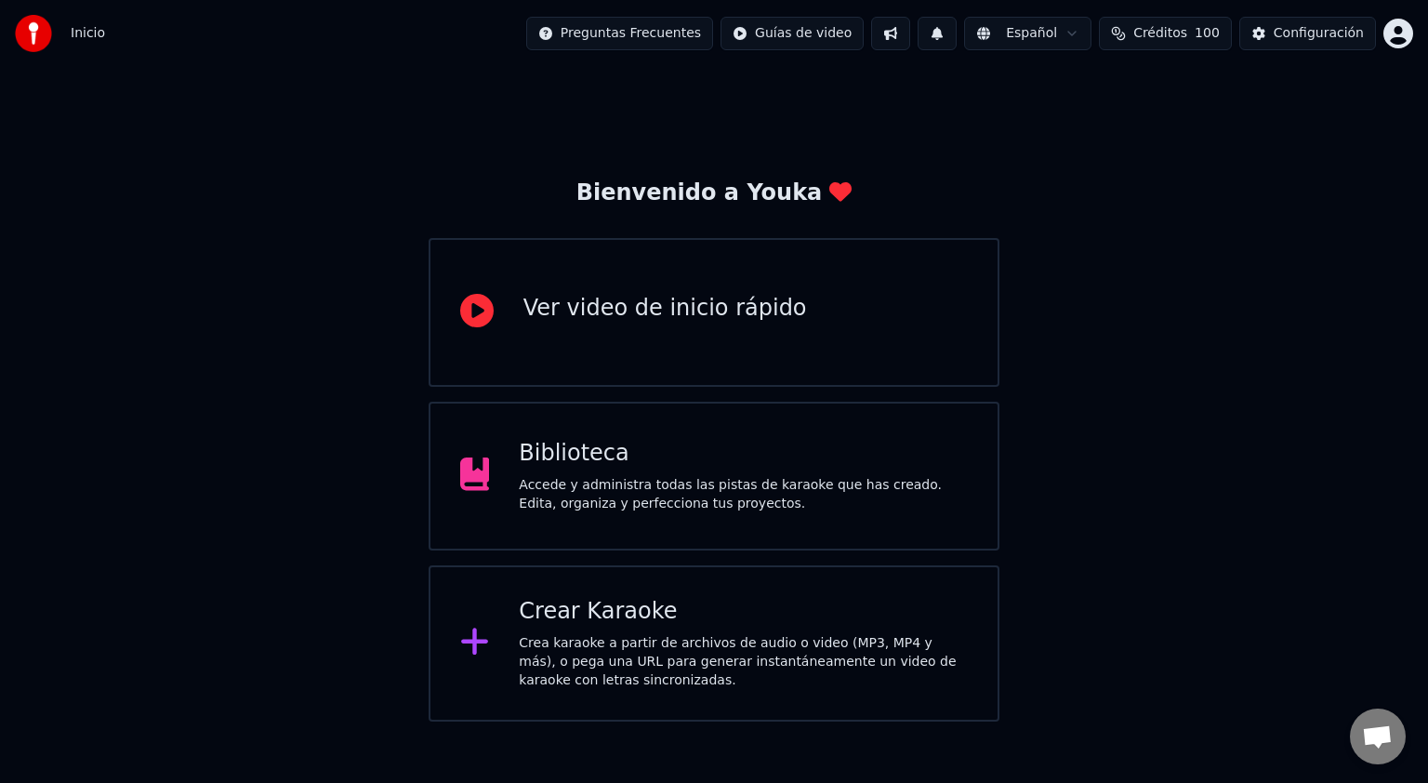
click at [591, 483] on div "Accede y administra todas las pistas de karaoke que has creado. Edita, organiza…" at bounding box center [743, 494] width 449 height 37
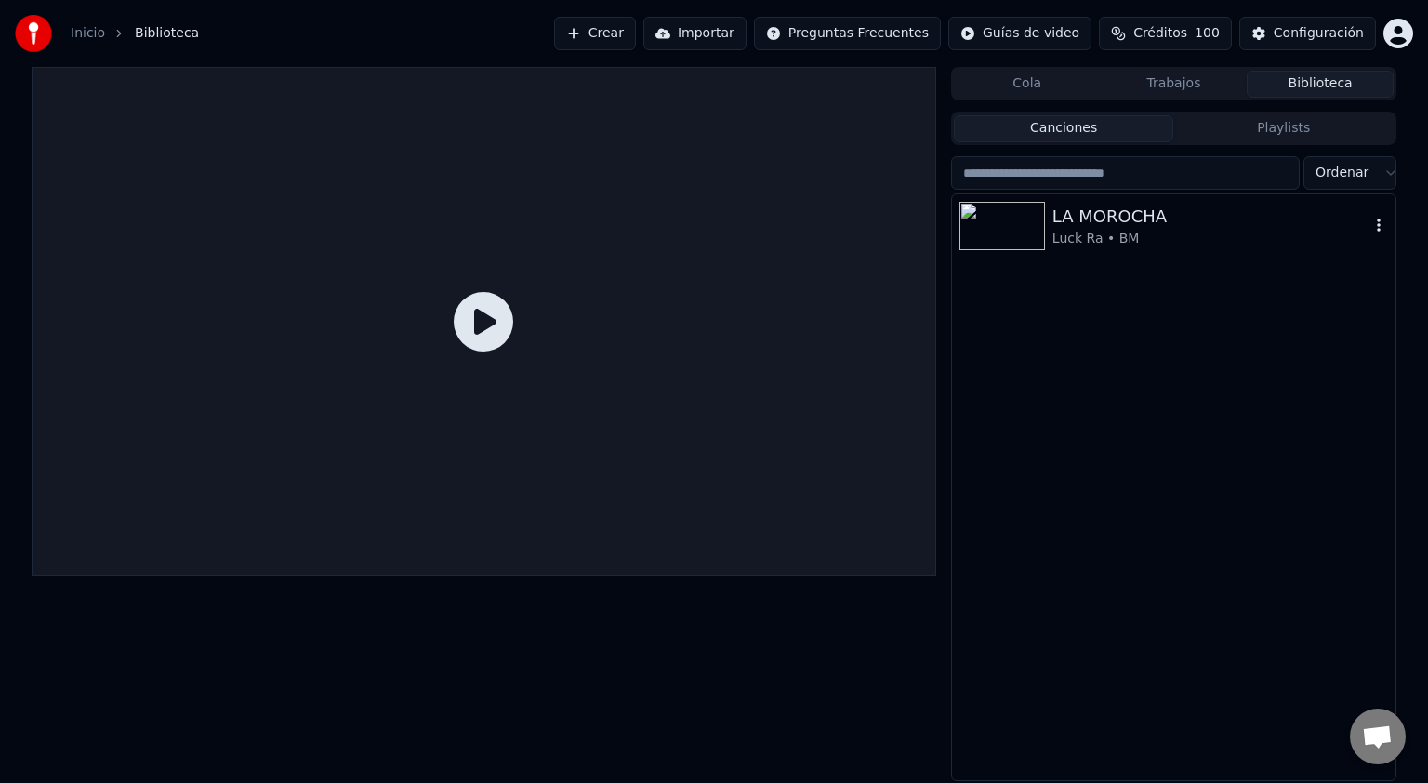
click at [1112, 234] on div "Luck Ra • BM" at bounding box center [1211, 239] width 317 height 19
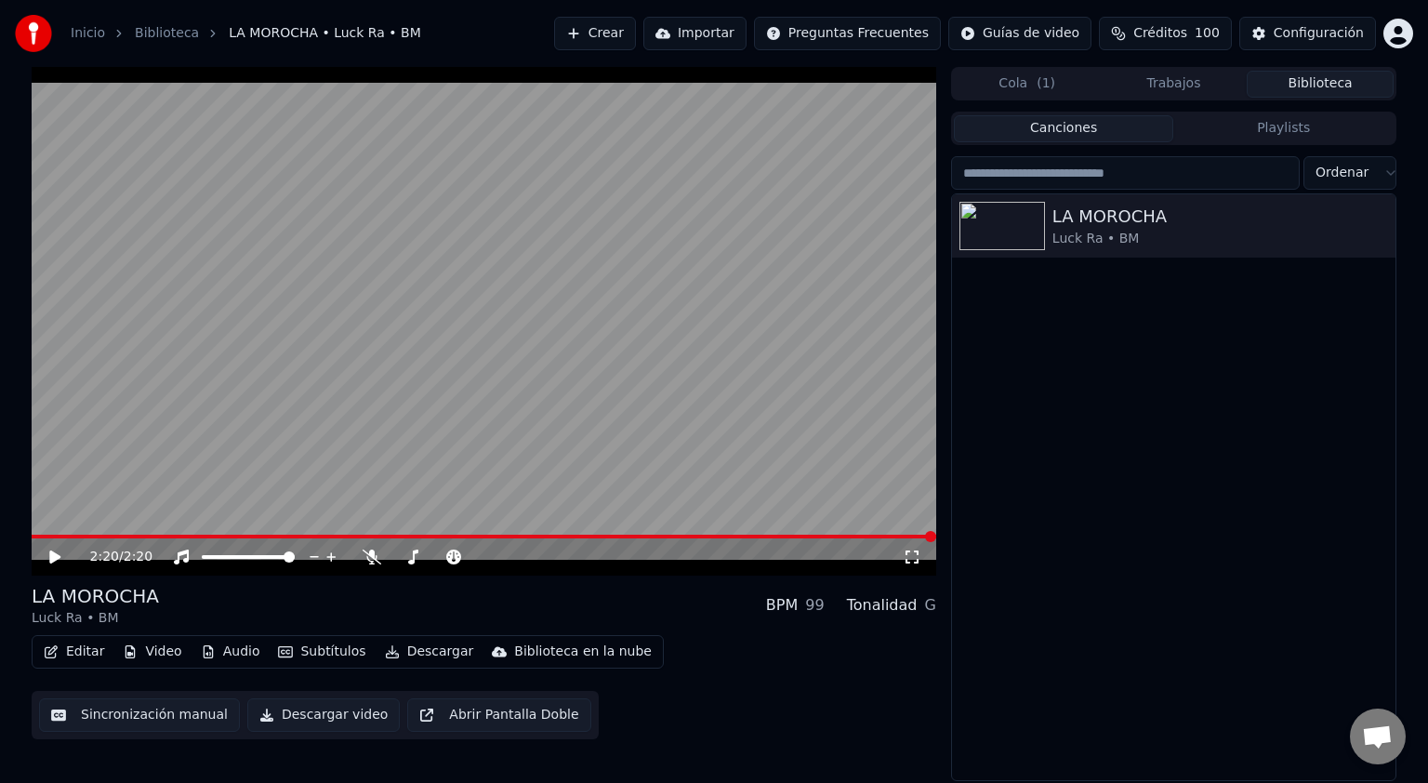
click at [56, 545] on div "2:20 / 2:20" at bounding box center [484, 556] width 905 height 37
click at [56, 548] on div "2:20 / 2:20" at bounding box center [484, 557] width 890 height 19
click at [56, 561] on icon at bounding box center [68, 557] width 44 height 15
click at [57, 557] on icon at bounding box center [54, 556] width 9 height 11
click at [52, 555] on icon at bounding box center [54, 557] width 11 height 13
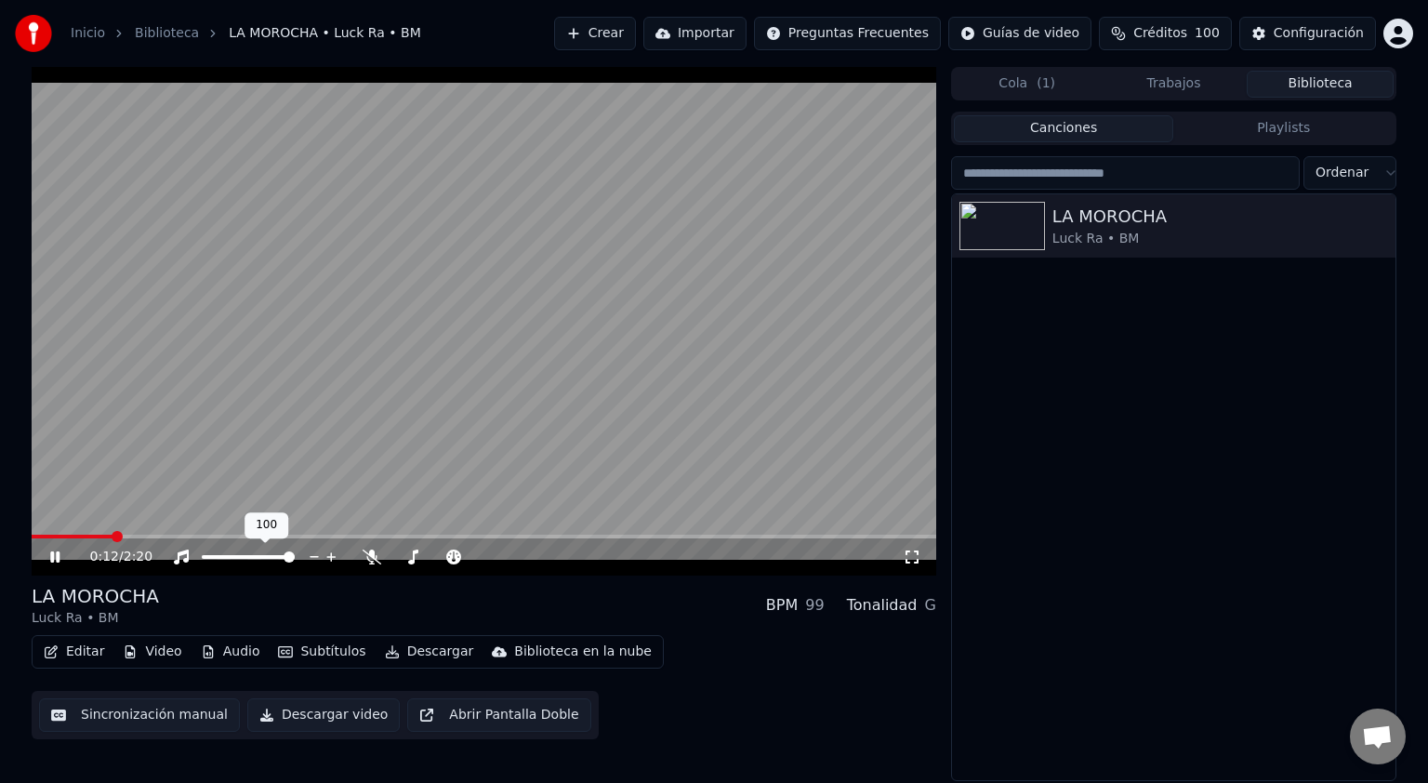
click at [295, 562] on span at bounding box center [289, 556] width 11 height 11
click at [36, 537] on span at bounding box center [35, 537] width 7 height 4
click at [636, 31] on button "Crear" at bounding box center [595, 33] width 82 height 33
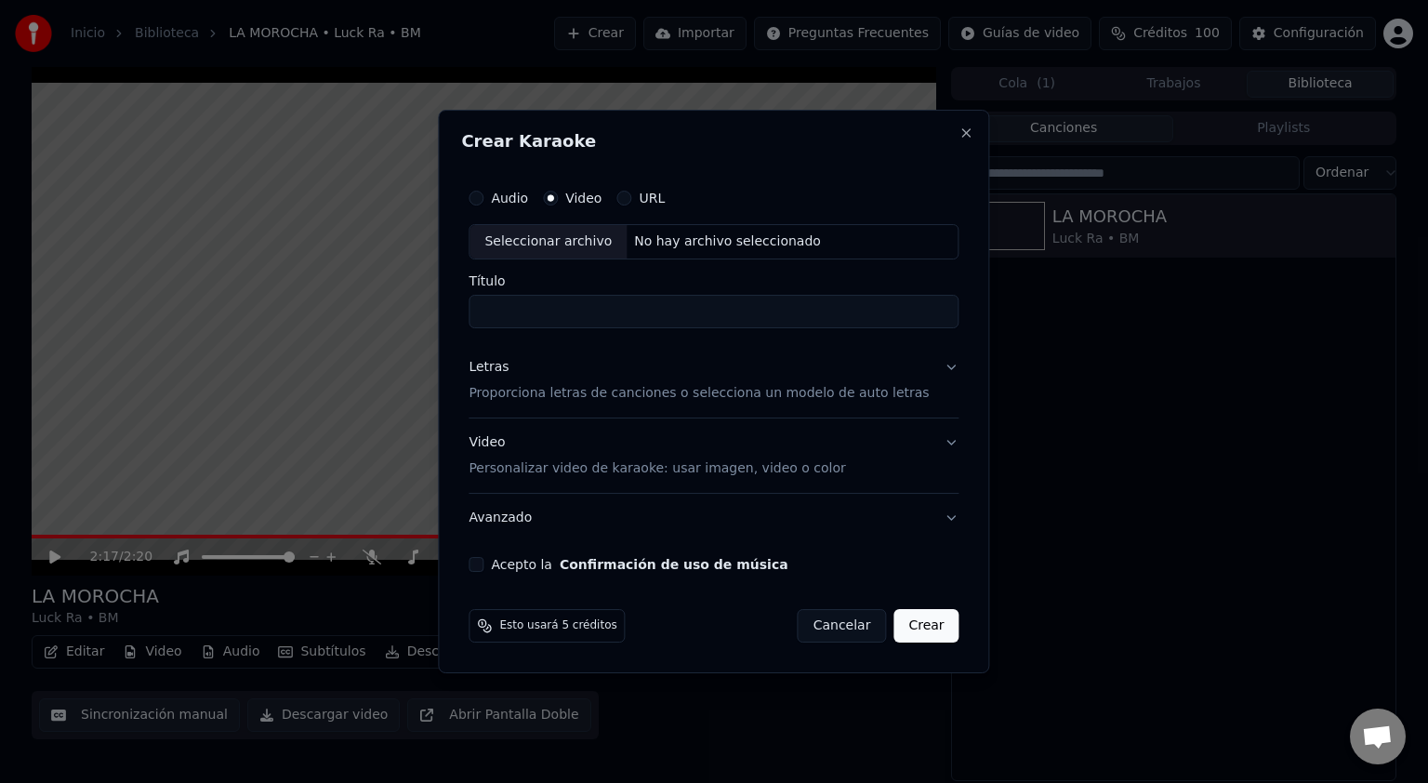
click at [557, 242] on div "Seleccionar archivo" at bounding box center [548, 241] width 157 height 33
type input "**********"
click at [538, 396] on p "Proporciona letras de canciones o selecciona un modelo de auto letras" at bounding box center [699, 393] width 460 height 19
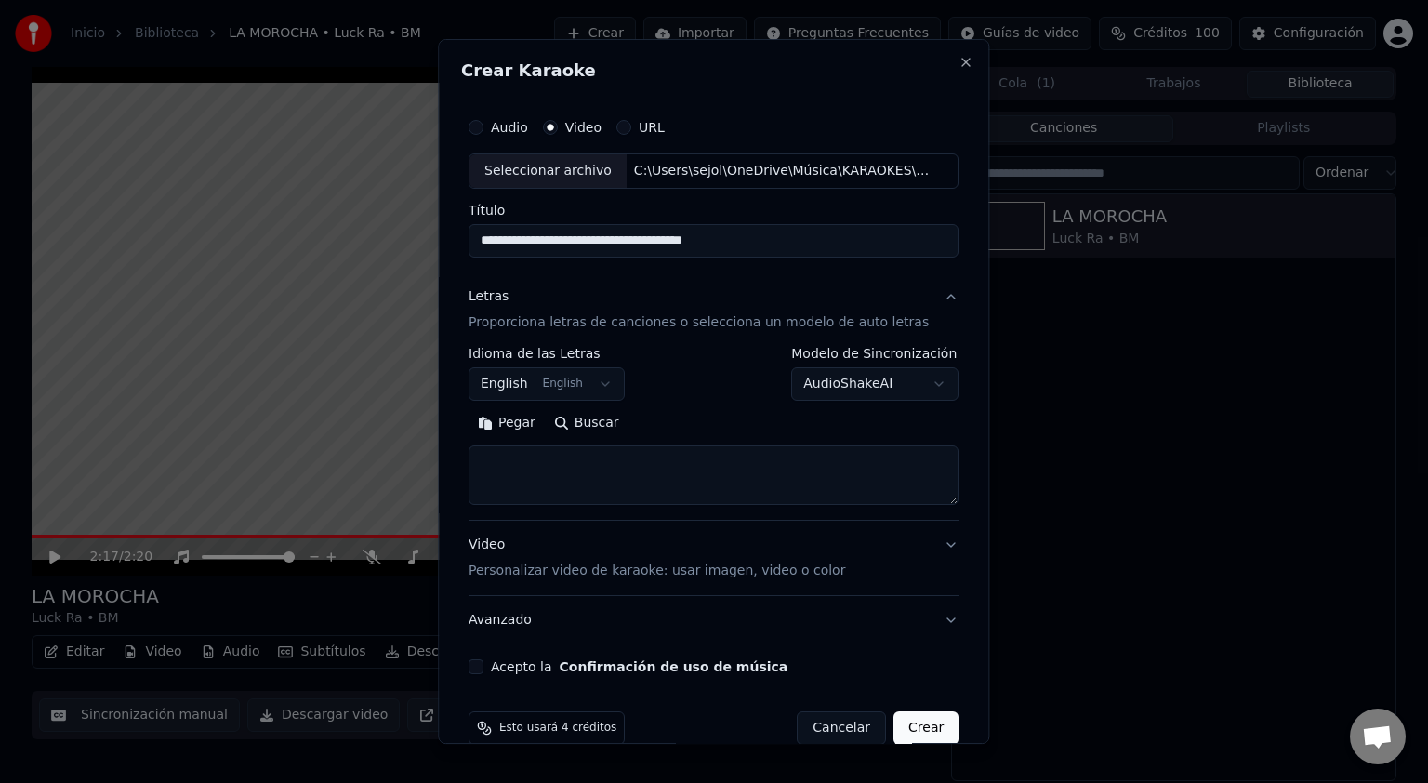
click at [510, 387] on button "English English" at bounding box center [547, 383] width 156 height 33
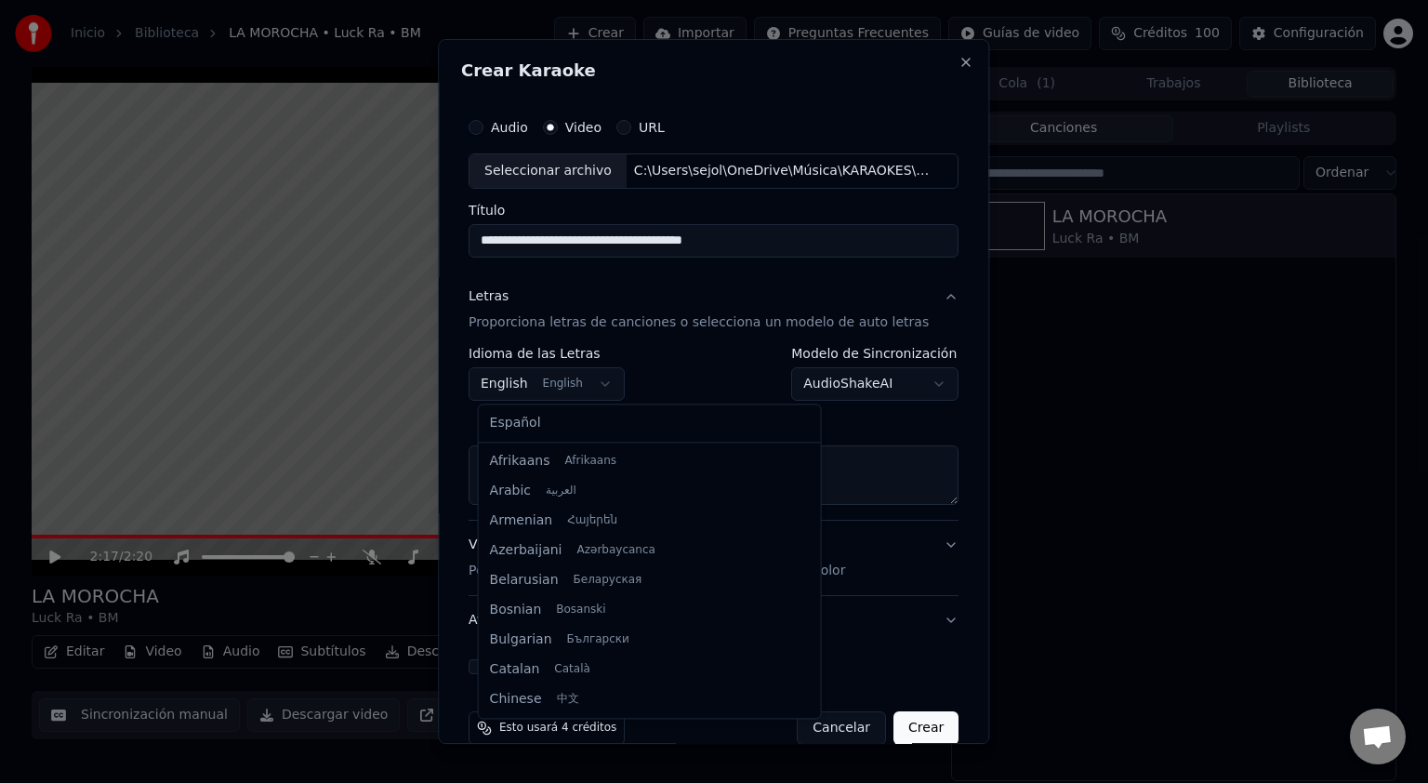
scroll to position [149, 0]
select select "**"
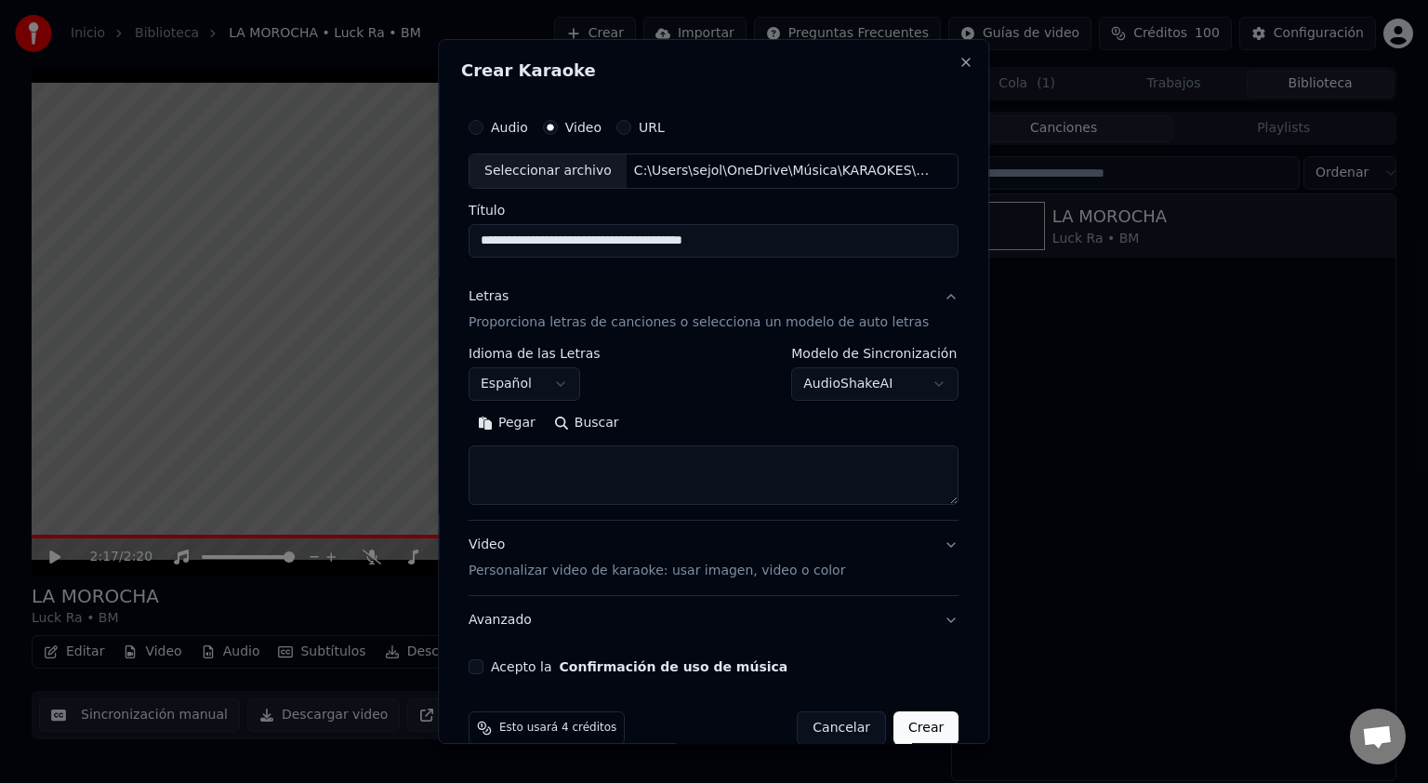
click at [536, 464] on textarea at bounding box center [714, 475] width 490 height 60
paste textarea "**********"
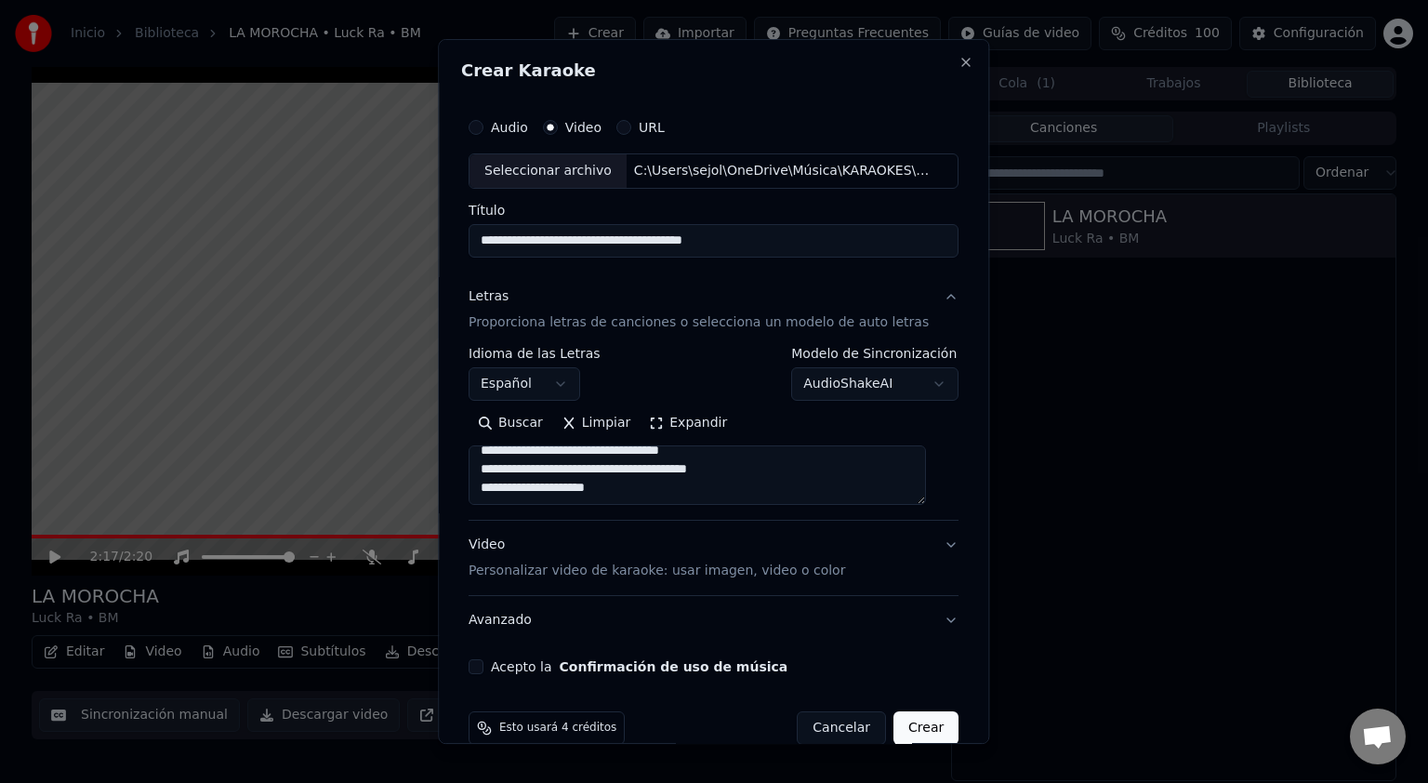
type textarea "**********"
click at [573, 575] on p "Personalizar video de karaoke: usar imagen, video o color" at bounding box center [657, 571] width 377 height 19
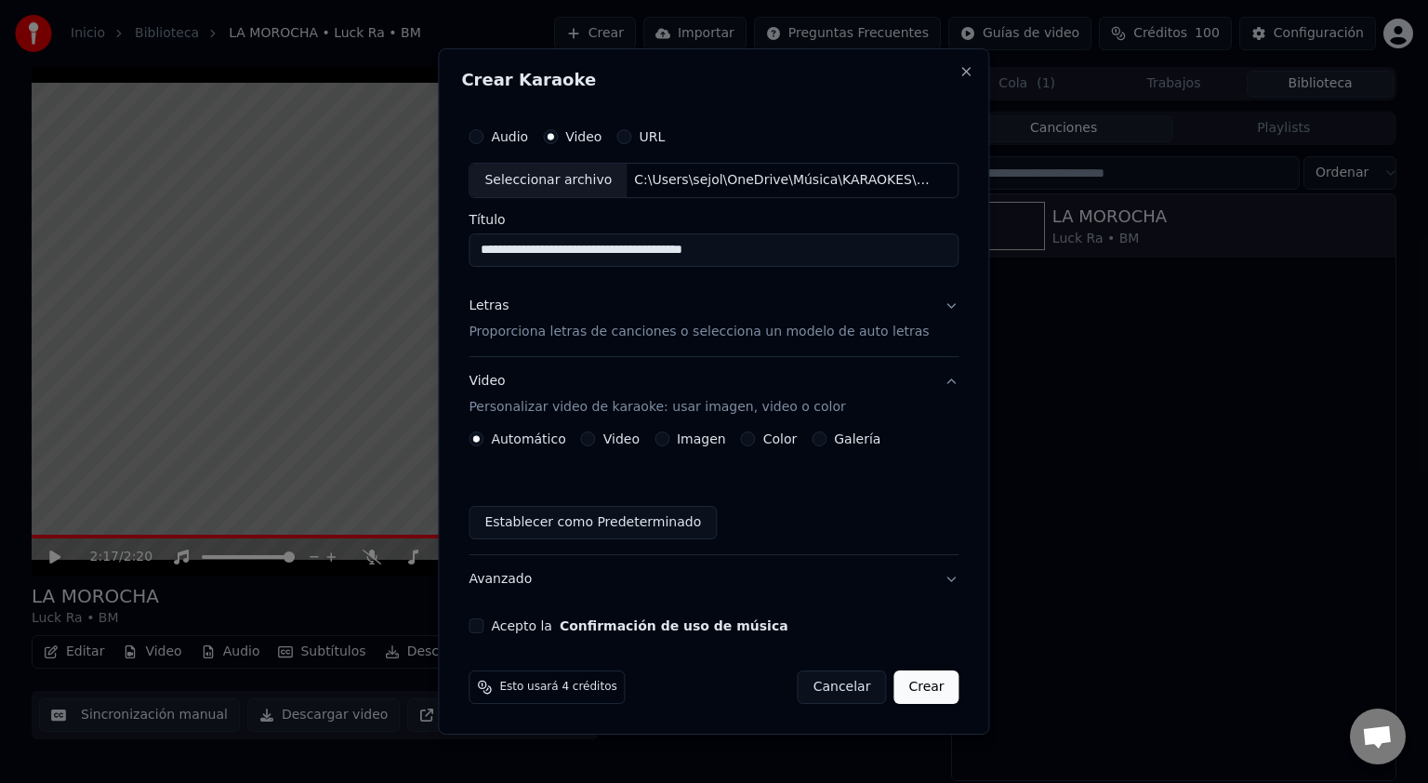
click at [640, 439] on label "Video" at bounding box center [622, 438] width 36 height 13
click at [596, 439] on button "Video" at bounding box center [588, 438] width 15 height 15
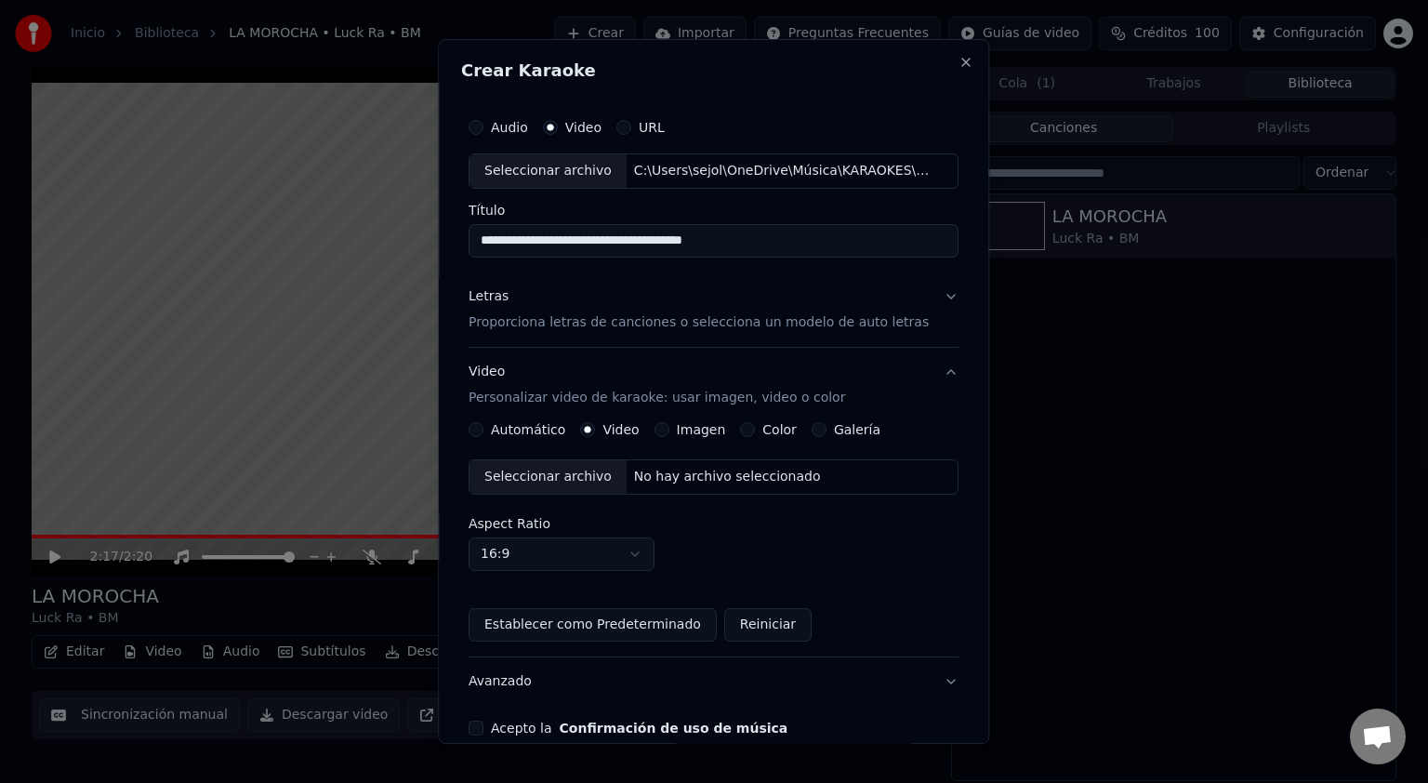
click at [561, 476] on div "Seleccionar archivo" at bounding box center [548, 476] width 157 height 33
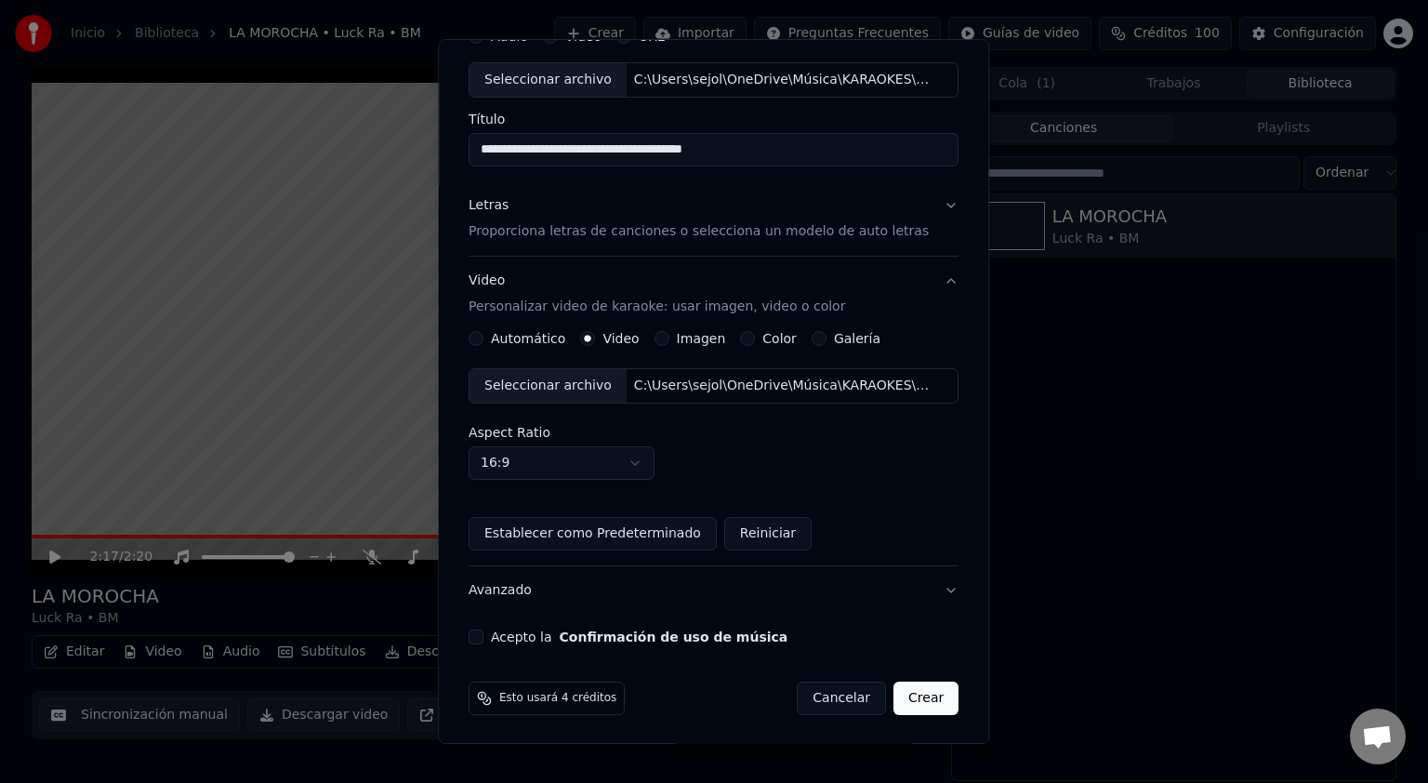
click at [478, 636] on button "Acepto la Confirmación de uso de música" at bounding box center [476, 637] width 15 height 15
click at [905, 695] on button "Crear" at bounding box center [926, 698] width 65 height 33
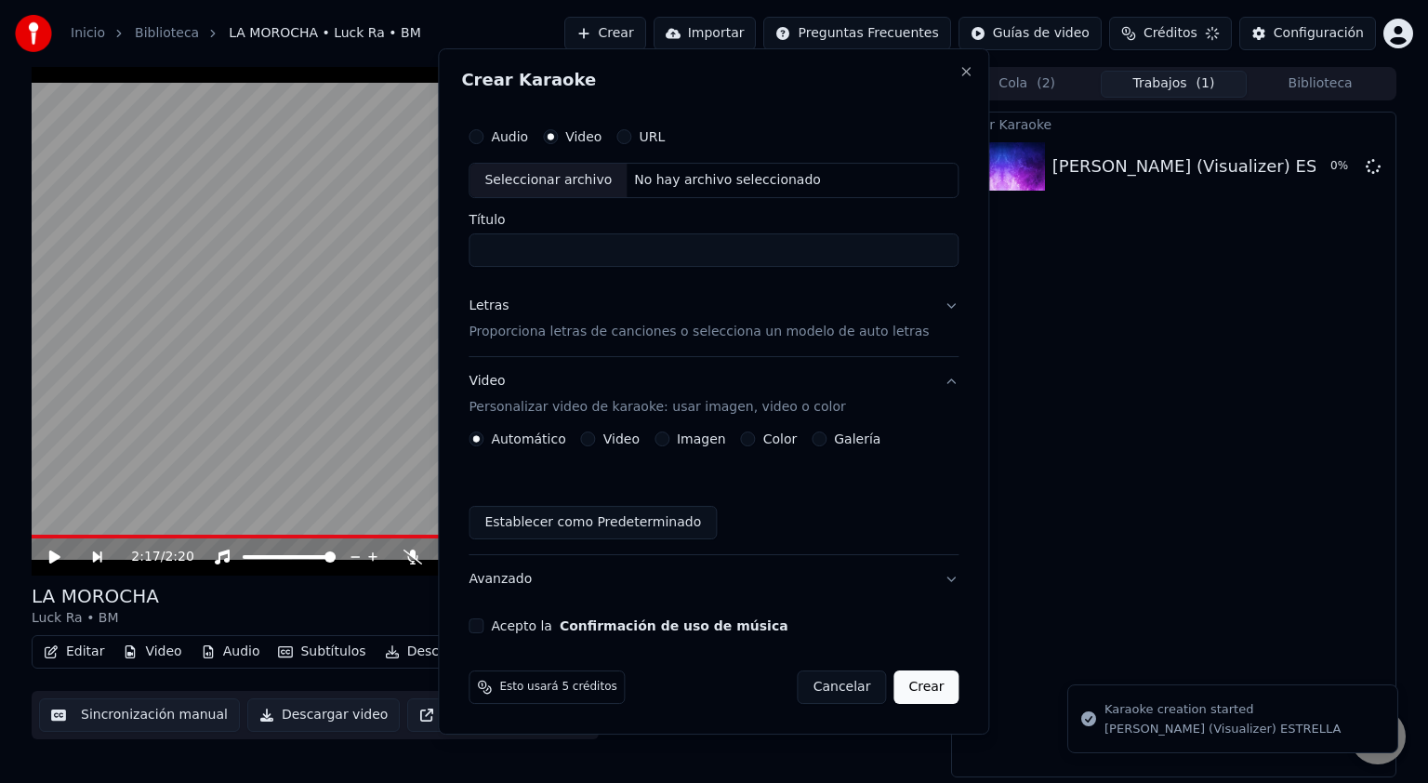
scroll to position [0, 0]
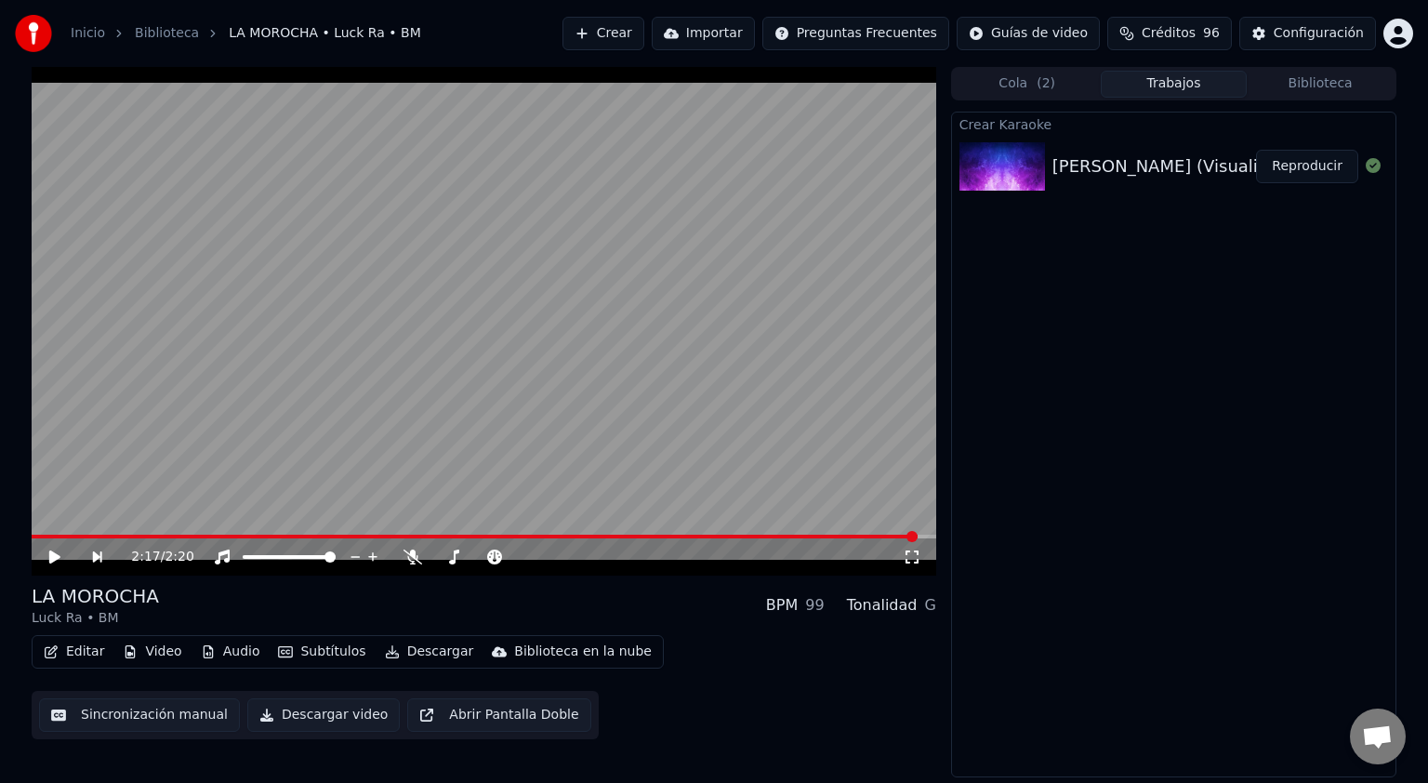
click at [1135, 172] on div "[PERSON_NAME] (Visualizer) ESTRELLA" at bounding box center [1216, 166] width 327 height 26
click at [1306, 166] on button "Reproducir" at bounding box center [1307, 166] width 102 height 33
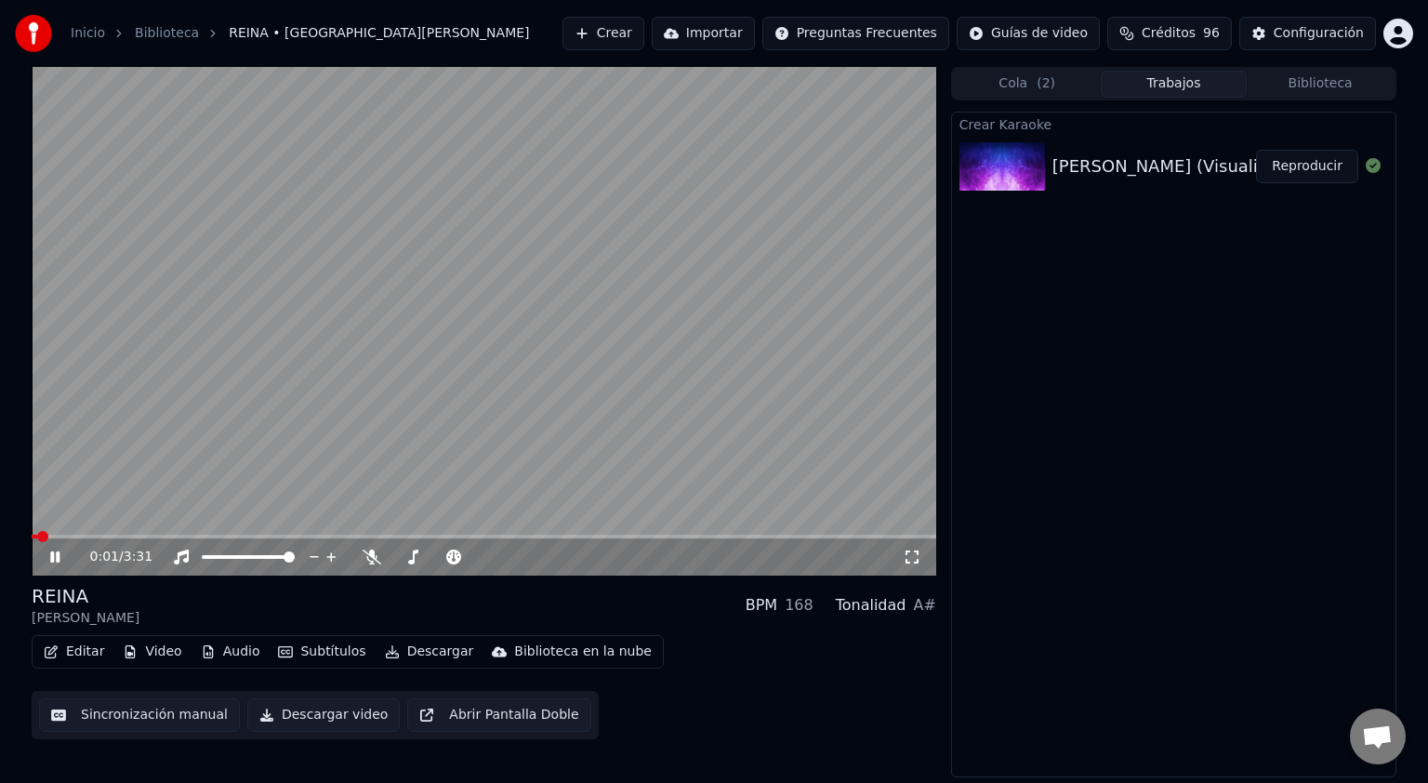
click at [910, 559] on icon at bounding box center [912, 557] width 19 height 15
click at [644, 35] on button "Crear" at bounding box center [604, 33] width 82 height 33
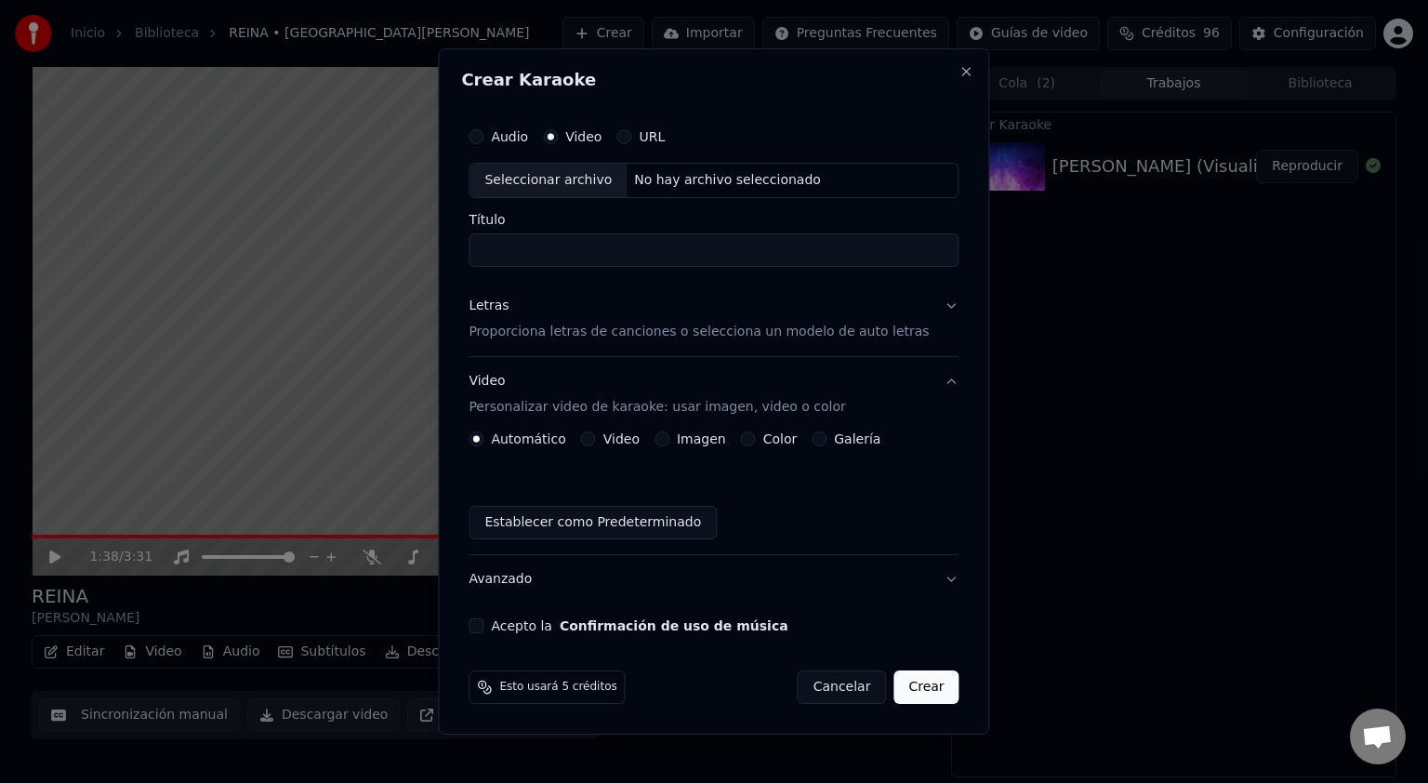
click at [515, 133] on label "Audio" at bounding box center [509, 136] width 37 height 13
click at [484, 133] on button "Audio" at bounding box center [476, 136] width 15 height 15
type button "audio"
click at [594, 130] on label "Video" at bounding box center [583, 136] width 36 height 13
click at [558, 130] on button "Video" at bounding box center [550, 136] width 15 height 15
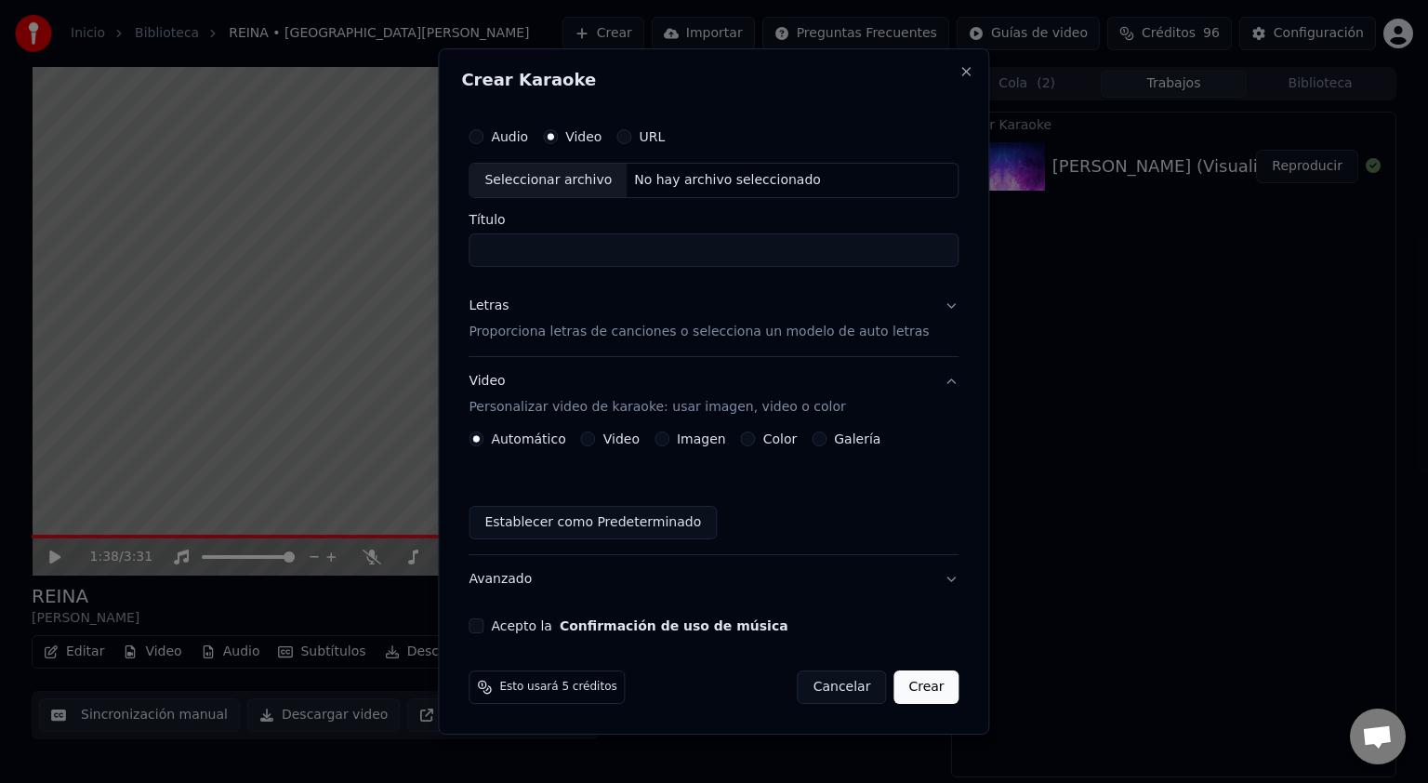
type button "video"
click at [545, 176] on div "Seleccionar archivo" at bounding box center [548, 180] width 157 height 33
type input "**********"
click at [513, 335] on p "Proporciona letras de canciones o selecciona un modelo de auto letras" at bounding box center [699, 332] width 460 height 19
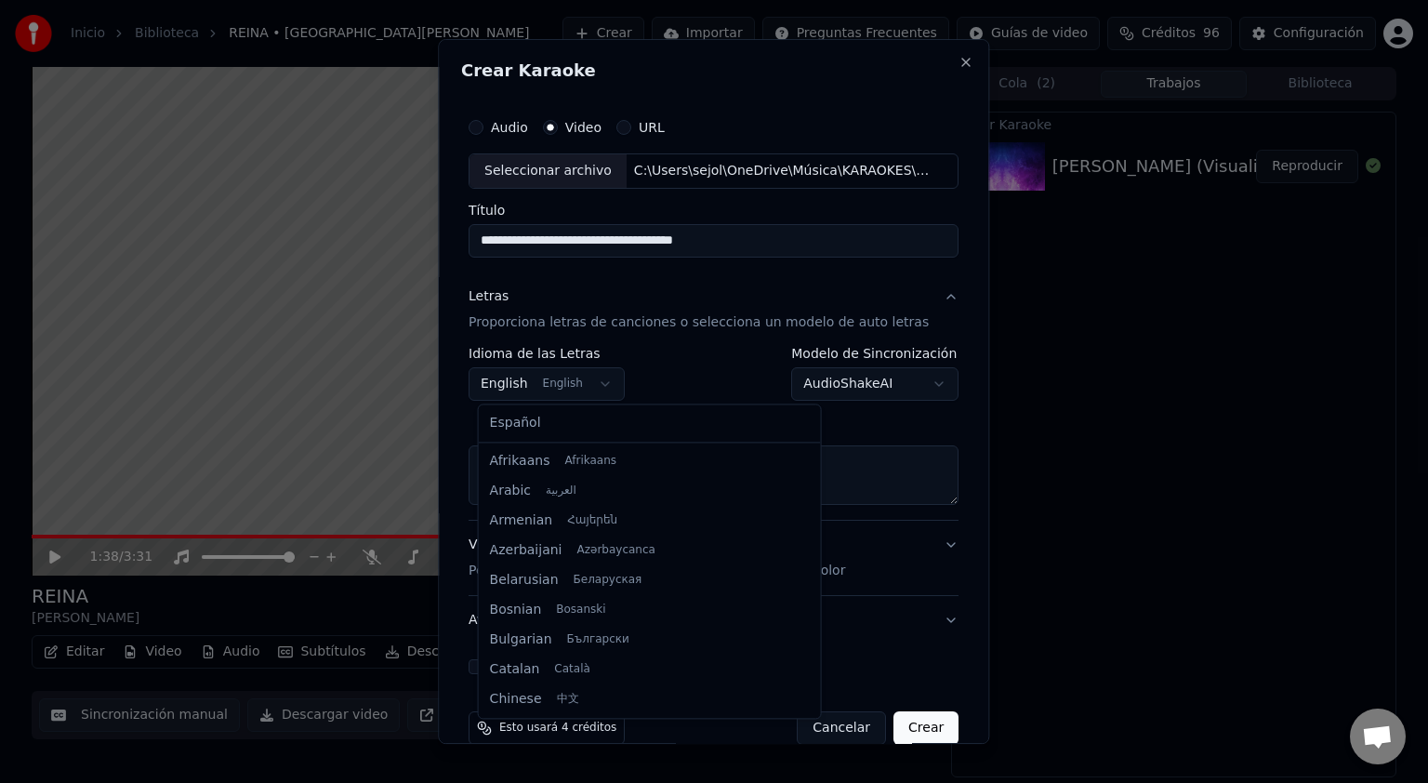
click at [513, 377] on body "**********" at bounding box center [714, 391] width 1428 height 783
select select "**"
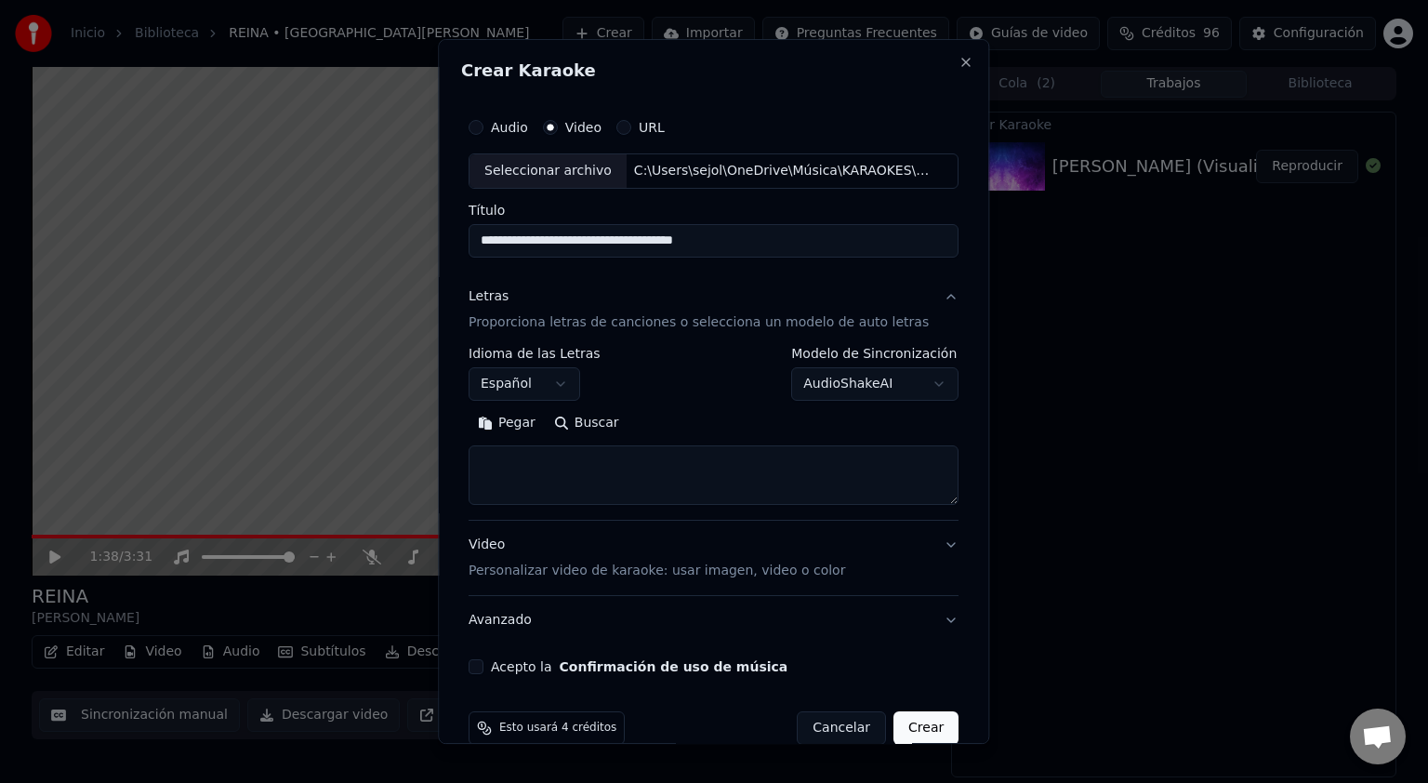
click at [499, 457] on textarea at bounding box center [714, 475] width 490 height 60
paste textarea "**********"
type textarea "**********"
click at [578, 573] on p "Personalizar video de karaoke: usar imagen, video o color" at bounding box center [657, 571] width 377 height 19
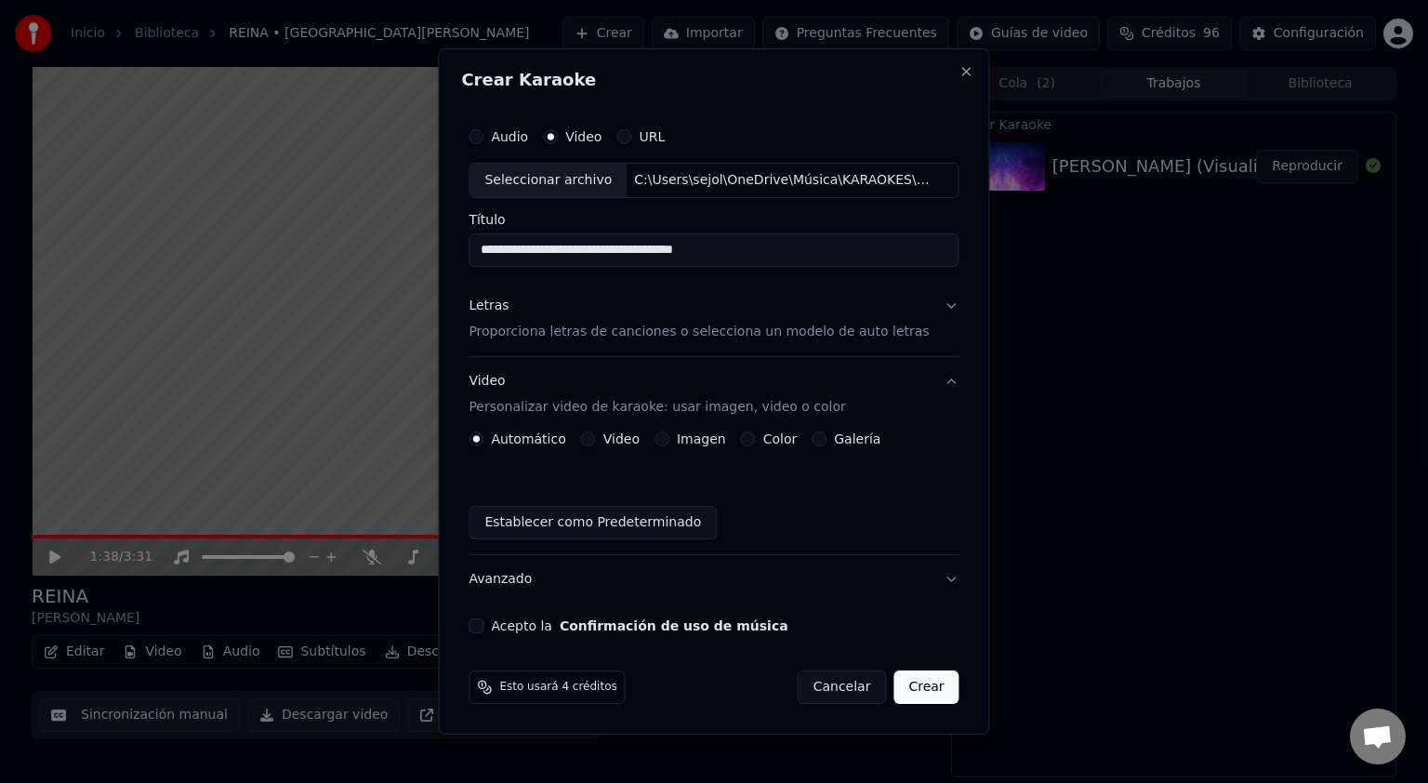
click at [627, 445] on label "Video" at bounding box center [622, 438] width 36 height 13
click at [596, 445] on button "Video" at bounding box center [588, 438] width 15 height 15
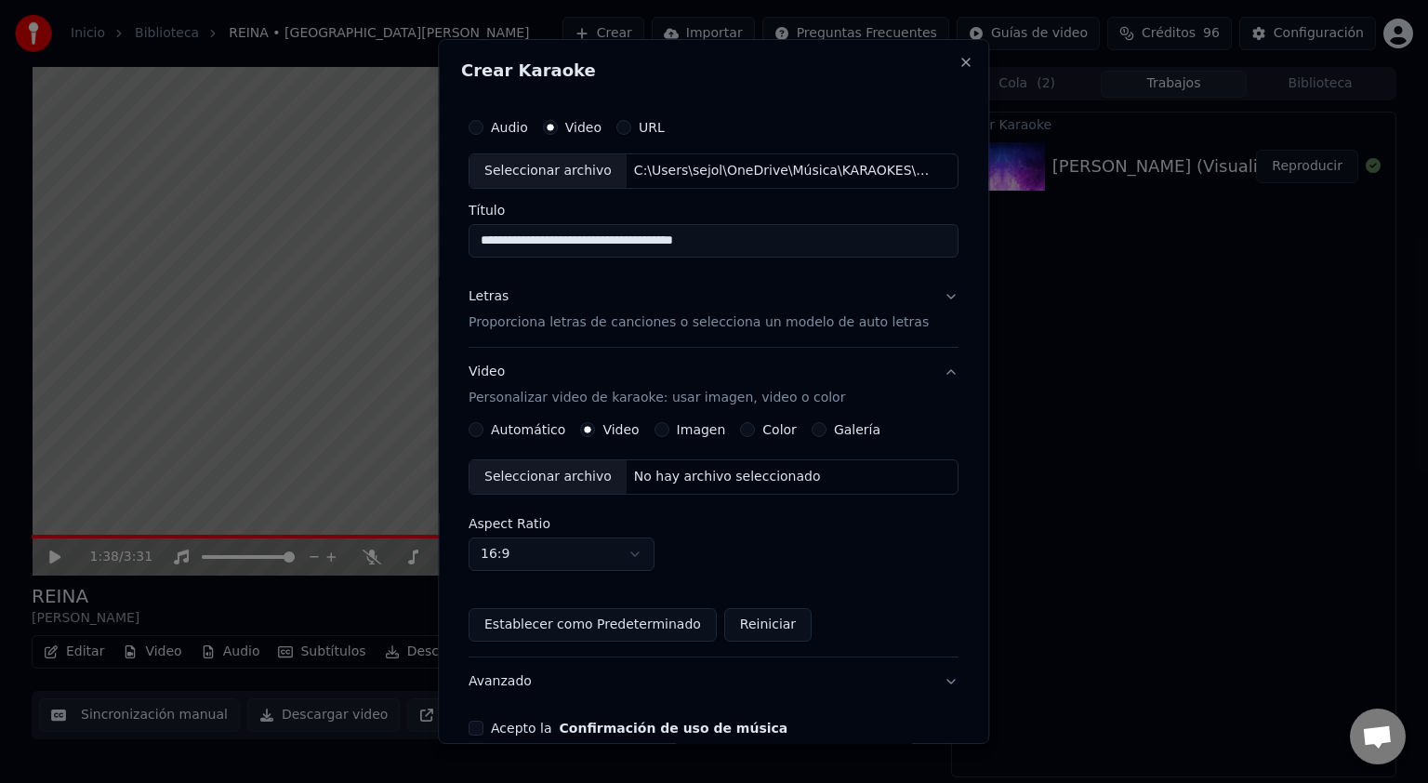
click at [554, 479] on div "Seleccionar archivo" at bounding box center [548, 476] width 157 height 33
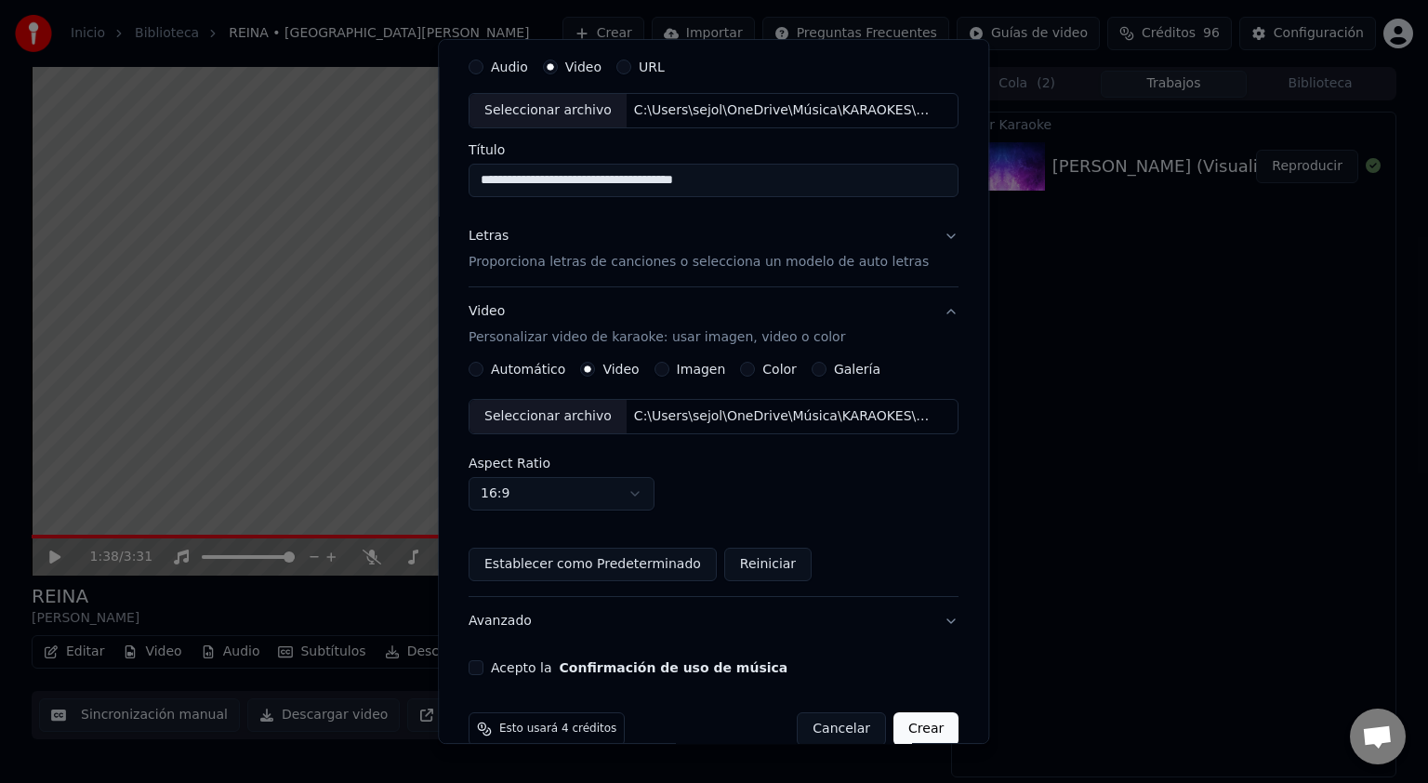
scroll to position [91, 0]
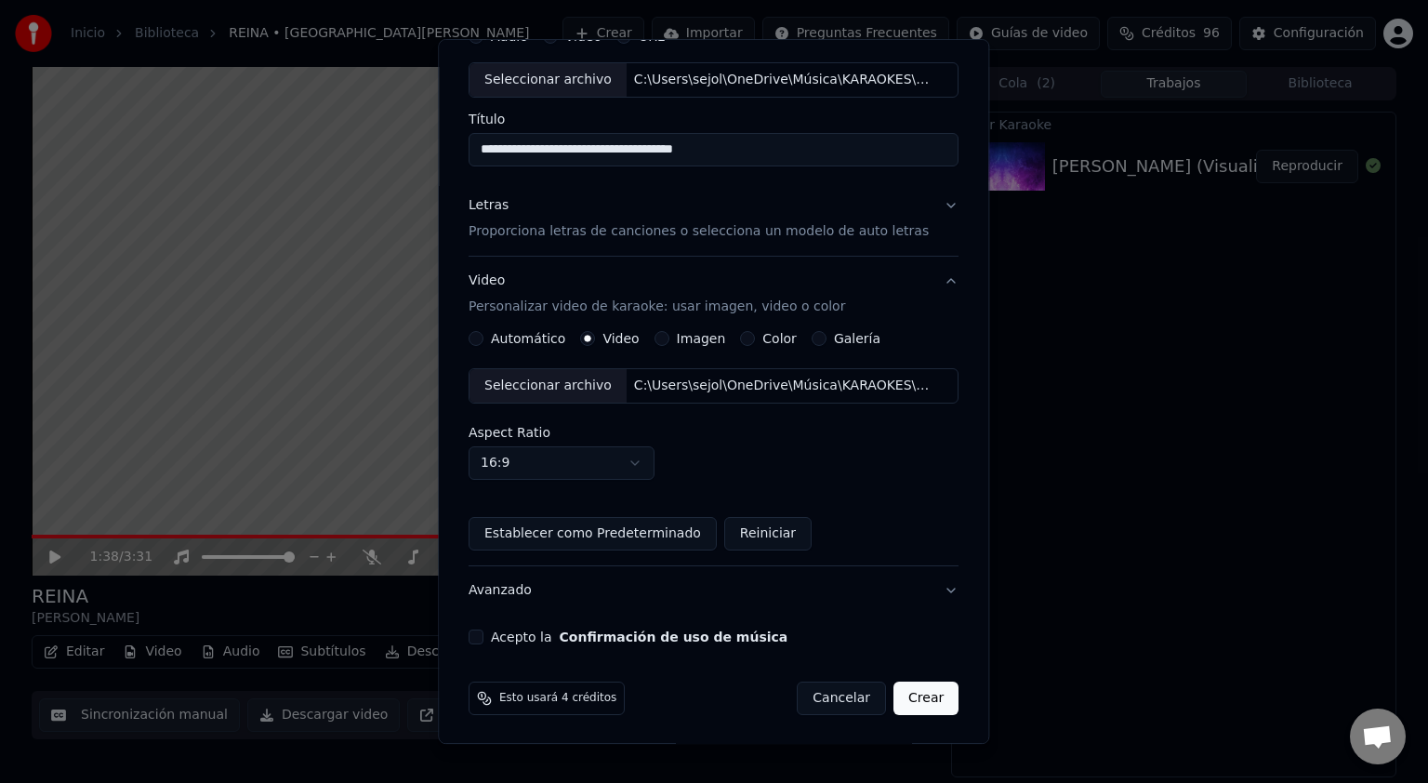
click at [484, 636] on button "Acepto la Confirmación de uso de música" at bounding box center [476, 637] width 15 height 15
click at [906, 697] on button "Crear" at bounding box center [926, 698] width 65 height 33
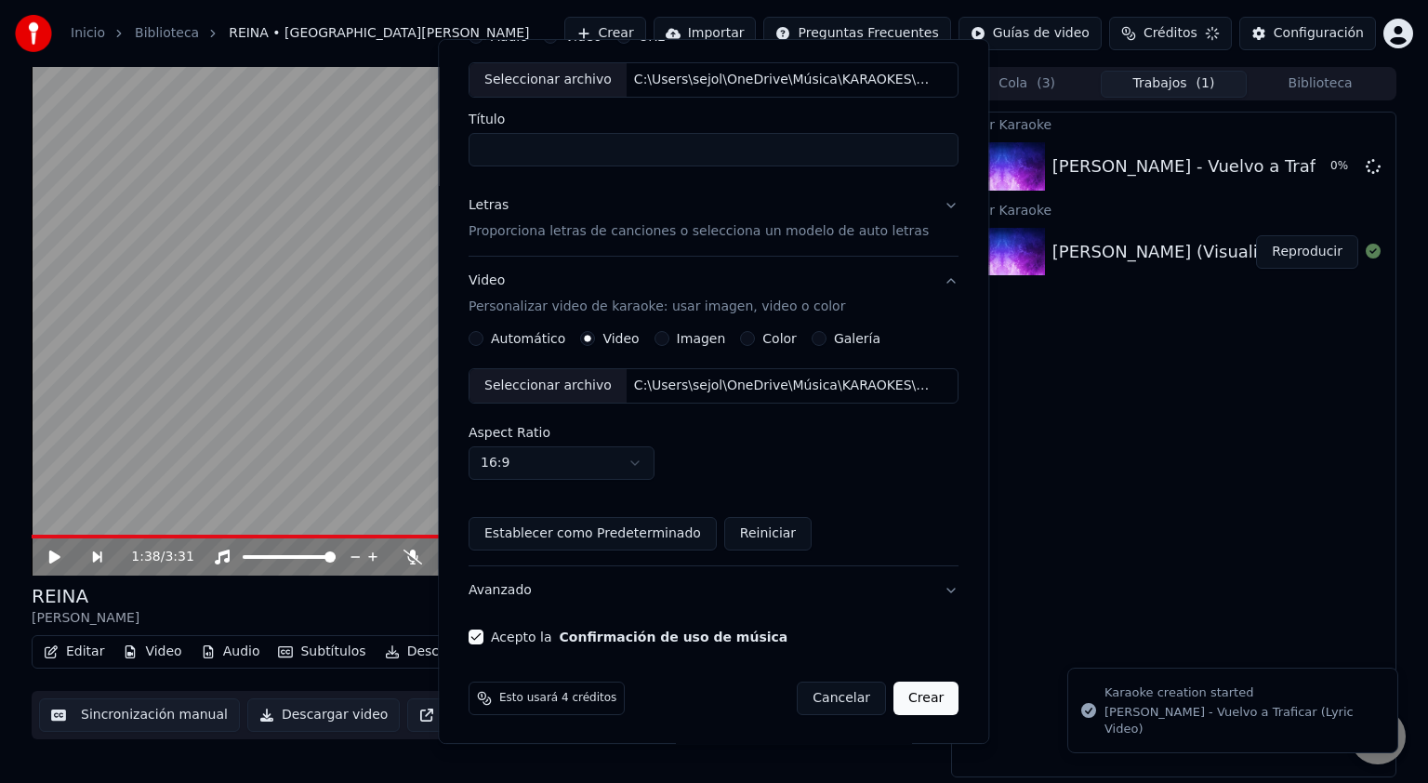
scroll to position [0, 0]
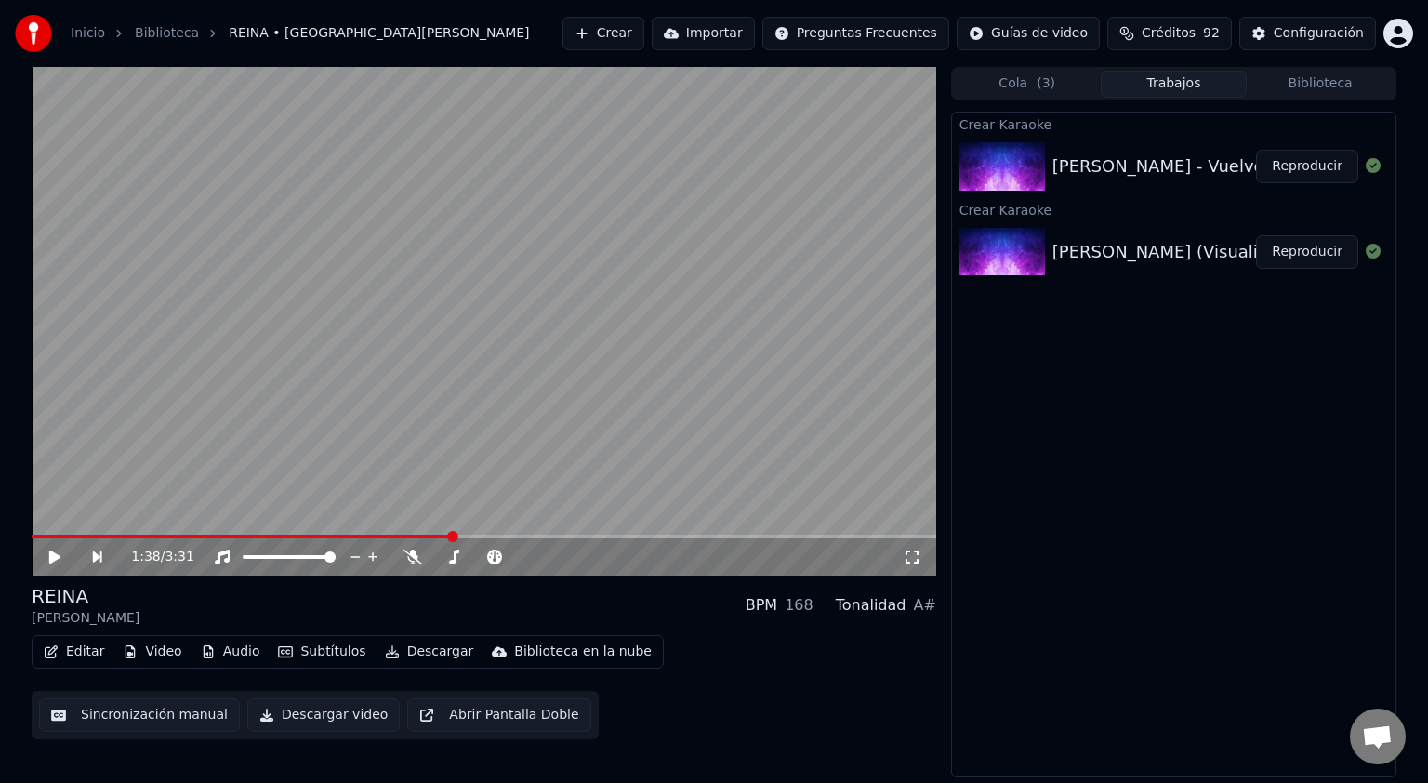
click at [1103, 164] on div "[PERSON_NAME] - Vuelvo a Traficar (Lyric Video)" at bounding box center [1255, 166] width 404 height 26
click at [1099, 164] on div "[PERSON_NAME] - Vuelvo a Traficar (Lyric Video)" at bounding box center [1255, 166] width 404 height 26
click at [1311, 165] on button "Reproducir" at bounding box center [1307, 166] width 102 height 33
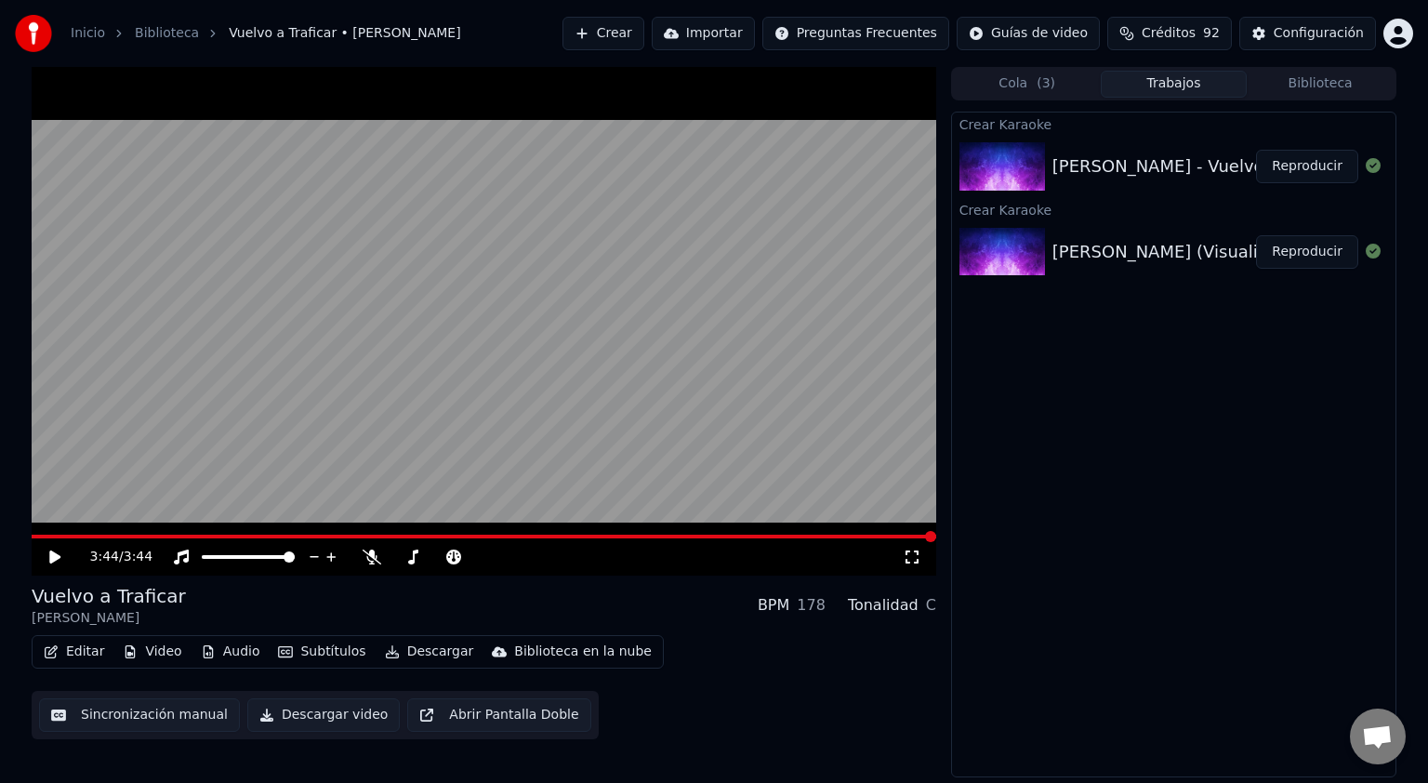
click at [643, 323] on video at bounding box center [484, 321] width 905 height 509
click at [59, 554] on icon at bounding box center [54, 556] width 9 height 11
